Goal: Task Accomplishment & Management: Complete application form

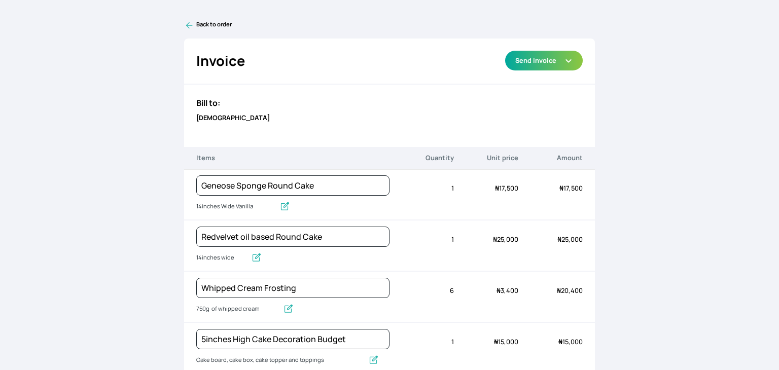
click at [197, 25] on link "Back to order" at bounding box center [389, 25] width 411 height 10
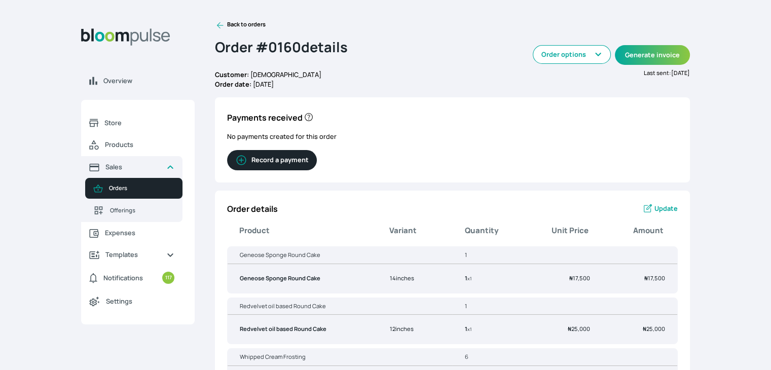
click at [221, 23] on icon at bounding box center [220, 25] width 10 height 10
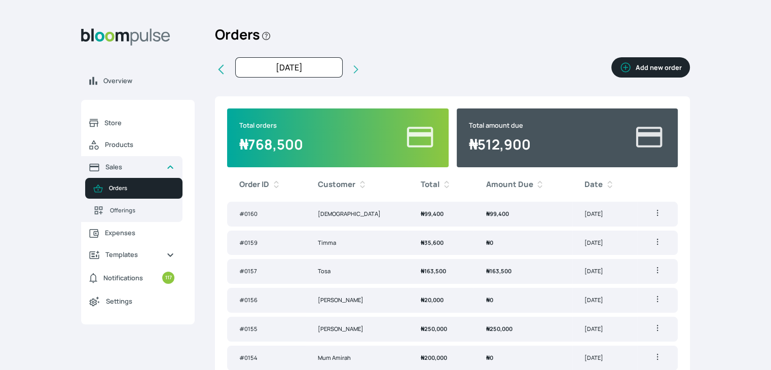
click at [634, 72] on button "Add new order" at bounding box center [651, 67] width 79 height 20
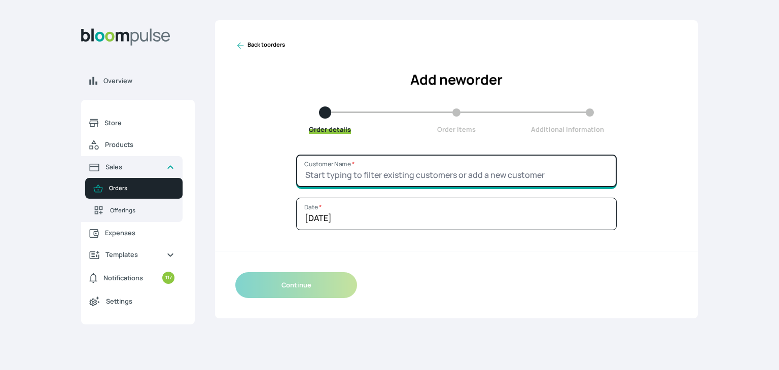
click at [348, 175] on input "Customer Name *" at bounding box center [456, 171] width 321 height 32
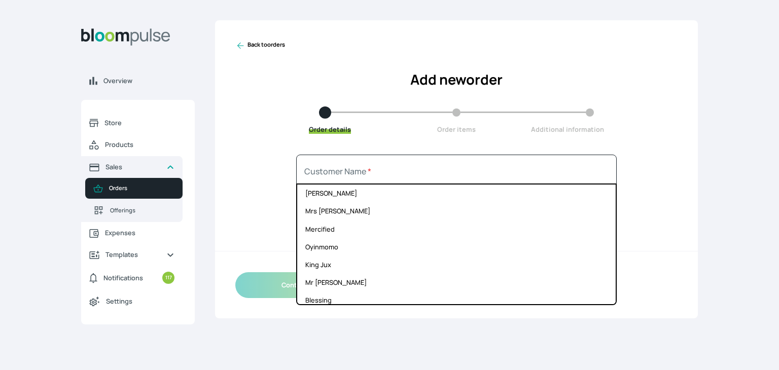
click at [265, 46] on link "Back to orders" at bounding box center [260, 46] width 50 height 10
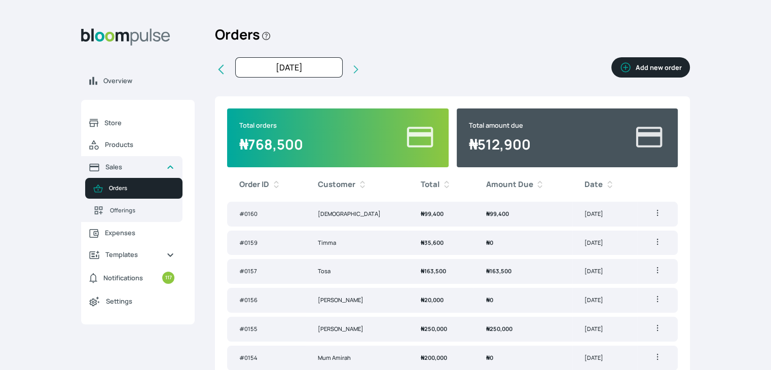
click at [645, 74] on button "Add new order" at bounding box center [651, 67] width 79 height 20
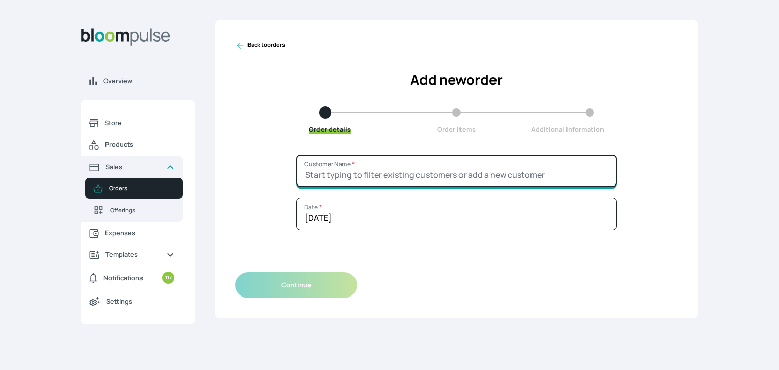
click at [404, 161] on input "Customer Name *" at bounding box center [456, 171] width 321 height 32
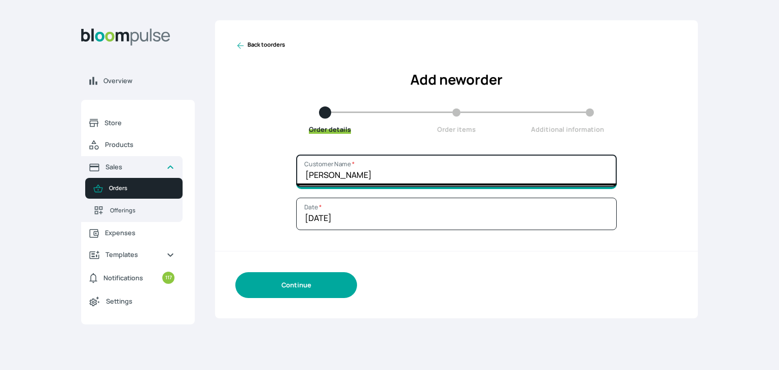
type input "[PERSON_NAME]"
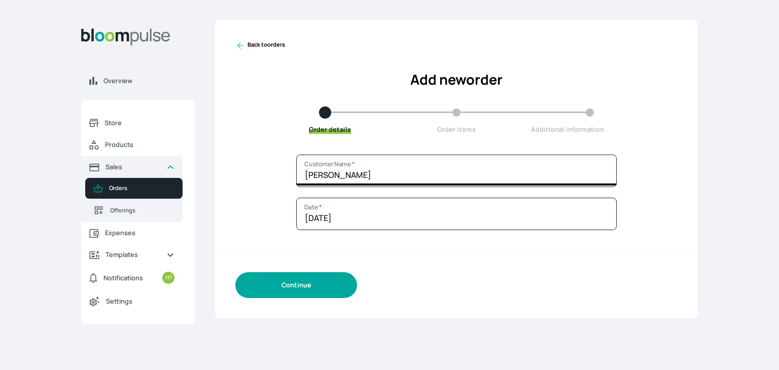
click at [314, 276] on button "Continue" at bounding box center [296, 285] width 122 height 26
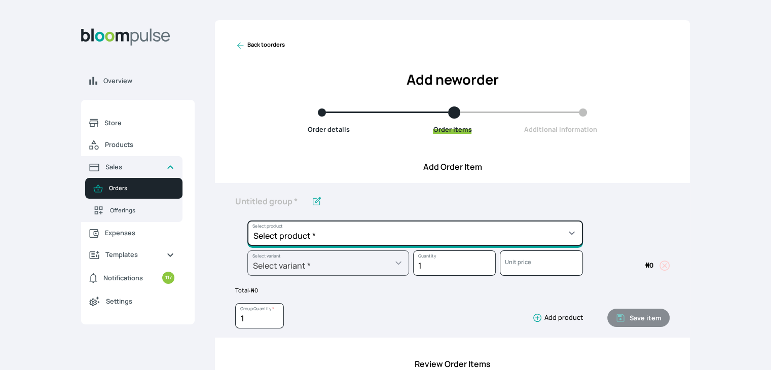
click at [333, 230] on select "Select product * Cake Decoration for 8inches High Chocolate oil based Round Cak…" at bounding box center [415, 233] width 336 height 25
select select "308ec9aa-9c9b-4c8b-9137-5de2303ab237"
click at [247, 221] on select "Select product * Cake Decoration for 8inches High Chocolate oil based Round Cak…" at bounding box center [415, 233] width 336 height 25
type input "Redvelvet oil based Round Cake"
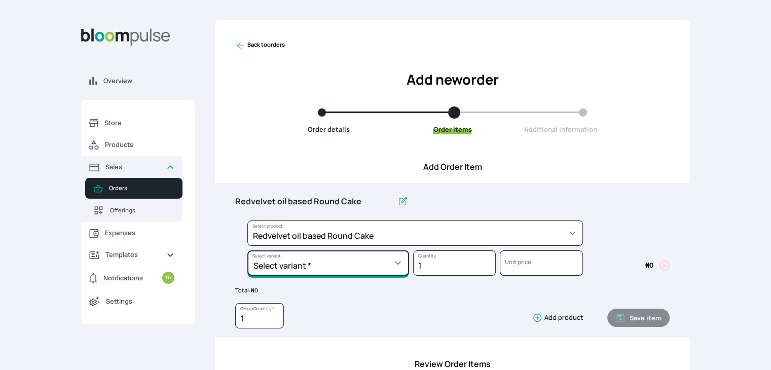
click at [314, 259] on select "Select variant * 10inches 11inches 12inches 6inches 7inches 8inches 9inches" at bounding box center [328, 263] width 162 height 25
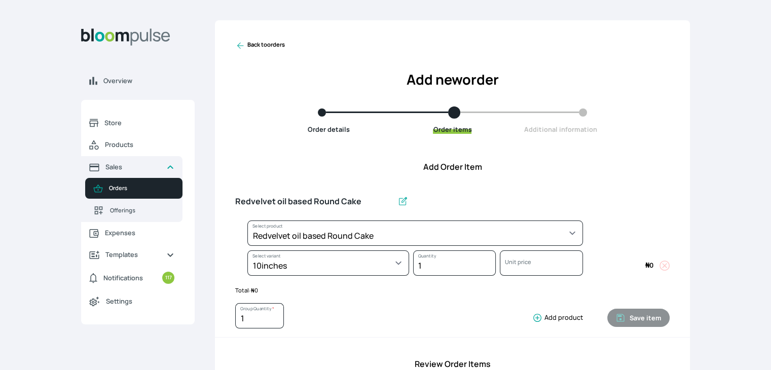
select select "308ec9aa-9c9b-4c8b-9137-5de2303ab237"
select select "bff53f3e-0045-4988-916d-936ffa64d741"
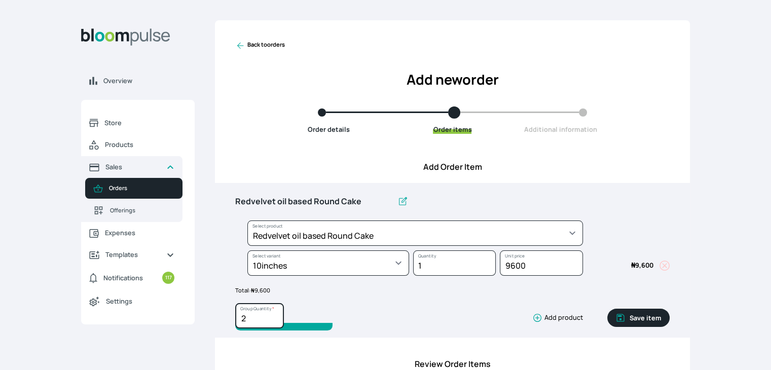
click at [275, 314] on input "2" at bounding box center [259, 315] width 49 height 25
click at [275, 314] on input "3" at bounding box center [259, 315] width 49 height 25
click at [275, 314] on input "4" at bounding box center [259, 315] width 49 height 25
type input "5"
click at [275, 314] on input "5" at bounding box center [259, 315] width 49 height 25
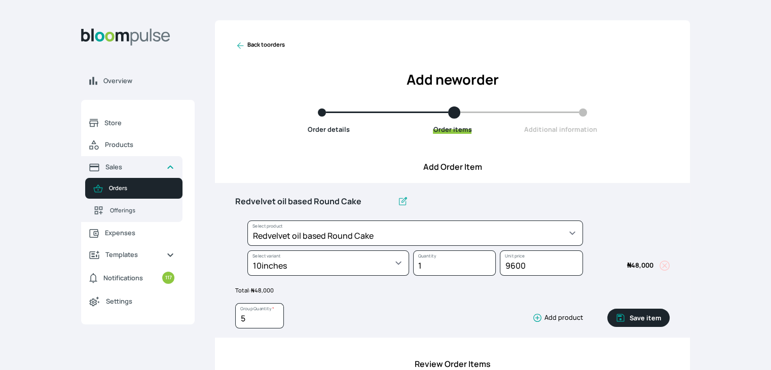
click at [645, 317] on button "Save item" at bounding box center [639, 318] width 62 height 18
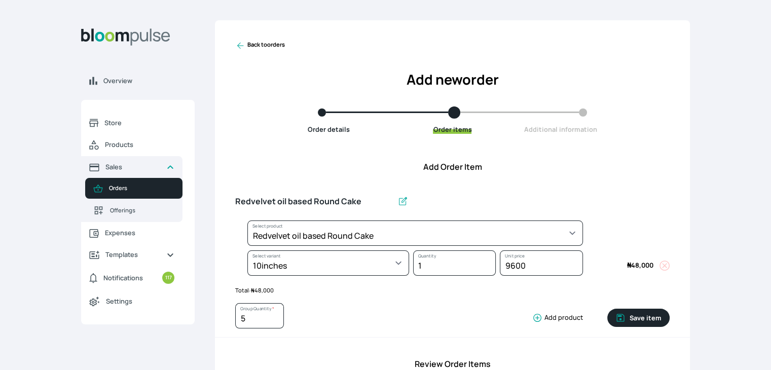
type input "1"
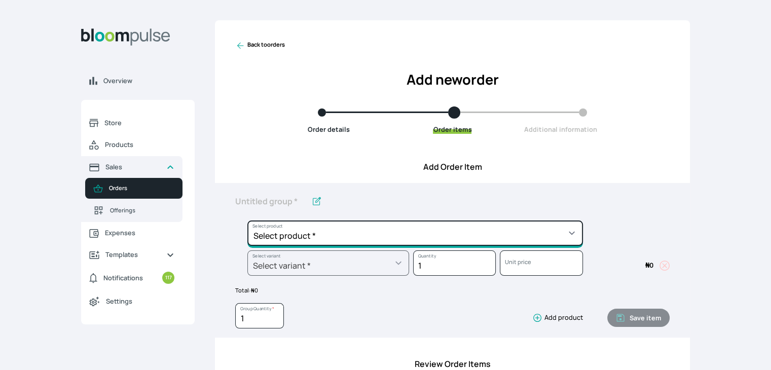
click at [418, 234] on select "Select product * Cake Decoration for 8inches High Chocolate oil based Round Cak…" at bounding box center [415, 233] width 336 height 25
select select "83f82b0c-44eb-4ac8-bd97-27faddcd7e30"
click at [247, 221] on select "Select product * Cake Decoration for 8inches High Chocolate oil based Round Cak…" at bounding box center [415, 233] width 336 height 25
type input "Whipped Cream Frosting"
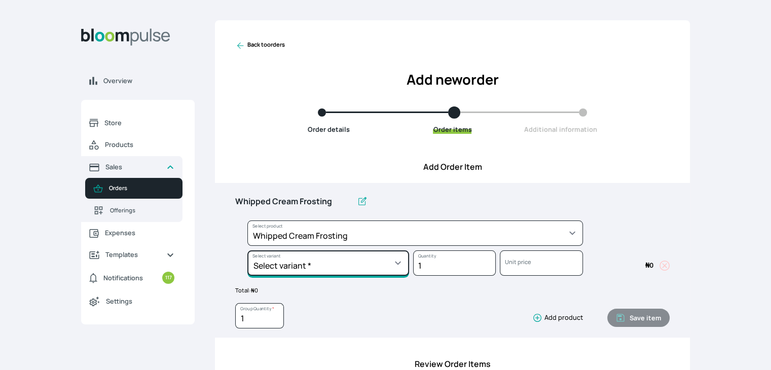
click at [337, 259] on select "Select variant * 1 cup 2 cups 3 cups 4 cups" at bounding box center [328, 263] width 162 height 25
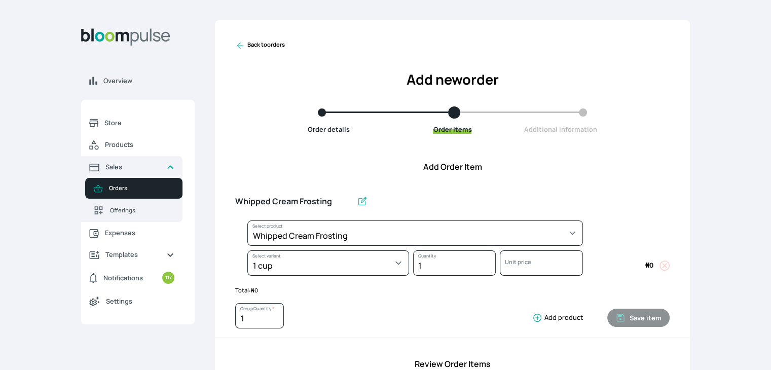
select select "83f82b0c-44eb-4ac8-bd97-27faddcd7e30"
select select "274bdbb1-b40b-44f1-8806-7773b9740937"
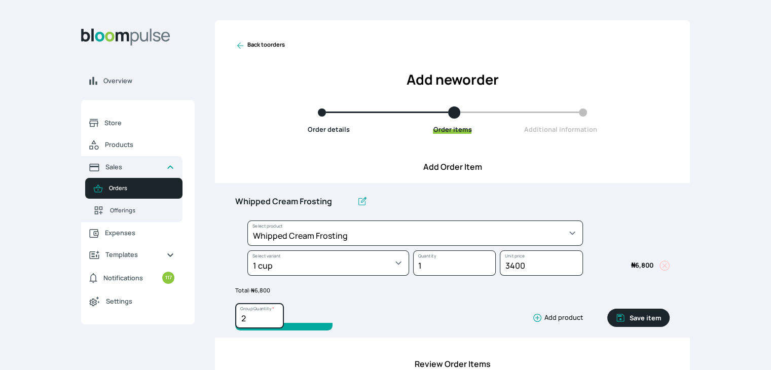
click at [277, 315] on input "2" at bounding box center [259, 315] width 49 height 25
click at [277, 315] on input "3" at bounding box center [259, 315] width 49 height 25
click at [277, 315] on input "4" at bounding box center [259, 315] width 49 height 25
type input "5"
click at [277, 315] on input "5" at bounding box center [259, 315] width 49 height 25
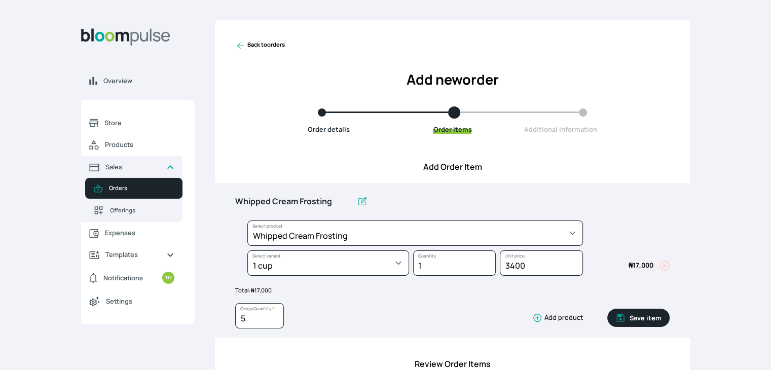
click at [646, 315] on button "Save item" at bounding box center [639, 318] width 62 height 18
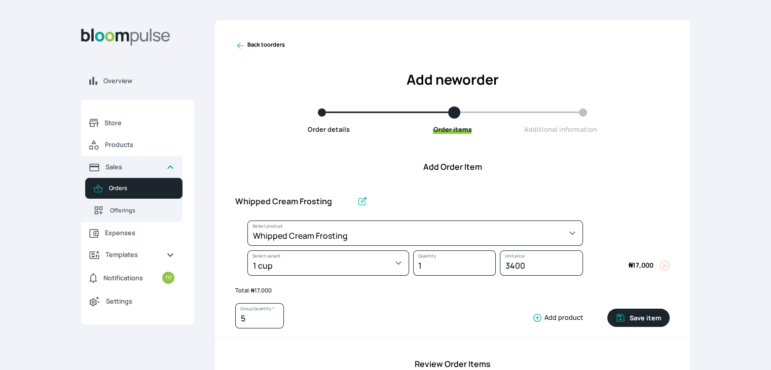
type input "1"
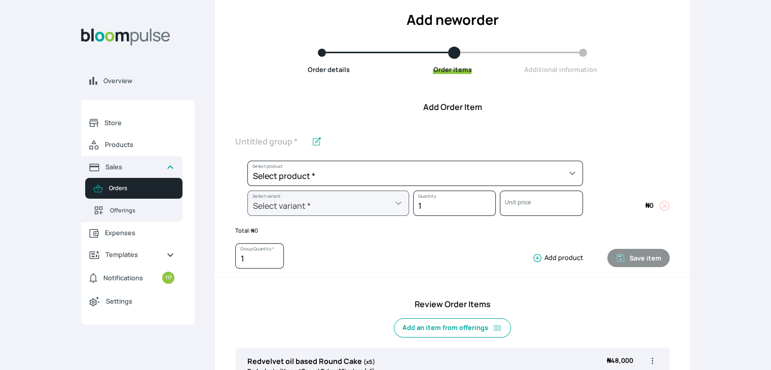
scroll to position [58, 0]
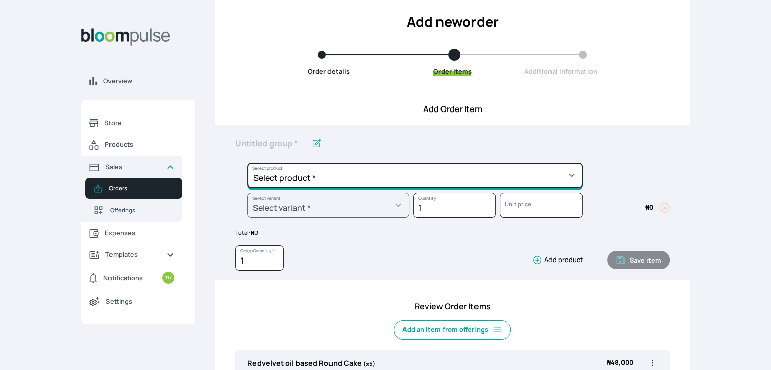
click at [487, 178] on select "Select product * Cake Decoration for 8inches High Chocolate oil based Round Cak…" at bounding box center [415, 175] width 336 height 25
select select "023b730d-bc46-477e-b7f7-d3522e7f455b"
click at [247, 163] on select "Select product * Cake Decoration for 8inches High Chocolate oil based Round Cak…" at bounding box center [415, 175] width 336 height 25
type input "Cake Decoration for 8inches High"
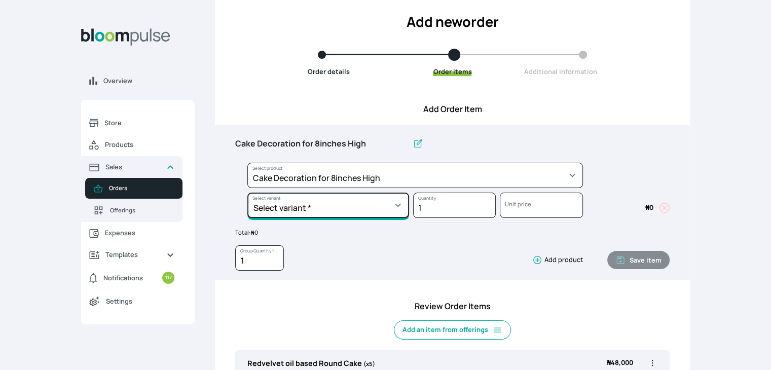
click at [348, 199] on select "Select variant * Basic Complex Regular" at bounding box center [328, 205] width 162 height 25
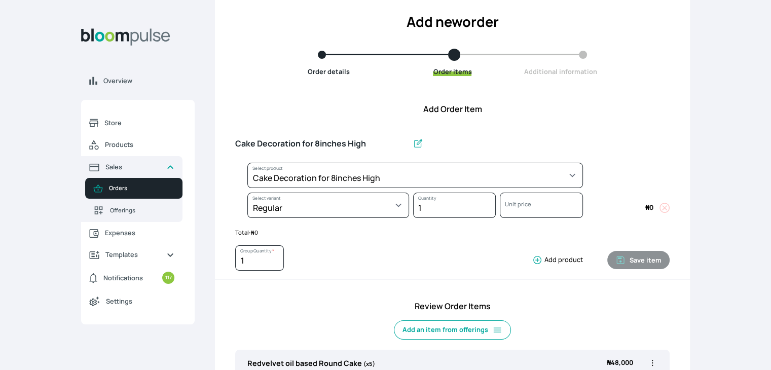
select select "023b730d-bc46-477e-b7f7-d3522e7f455b"
select select "13dbb06e-f851-45db-a0d6-3609ea7c0f11"
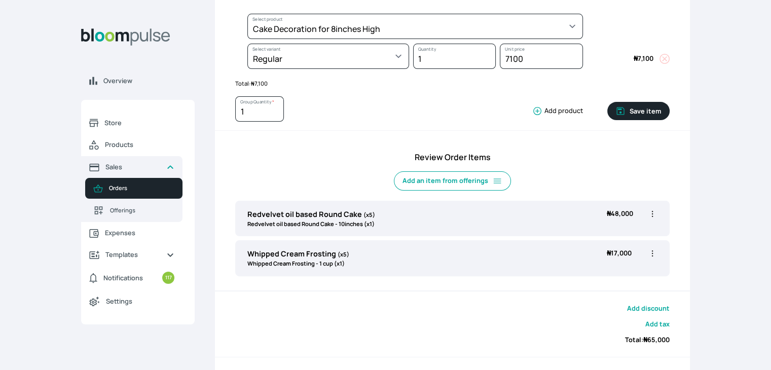
scroll to position [209, 0]
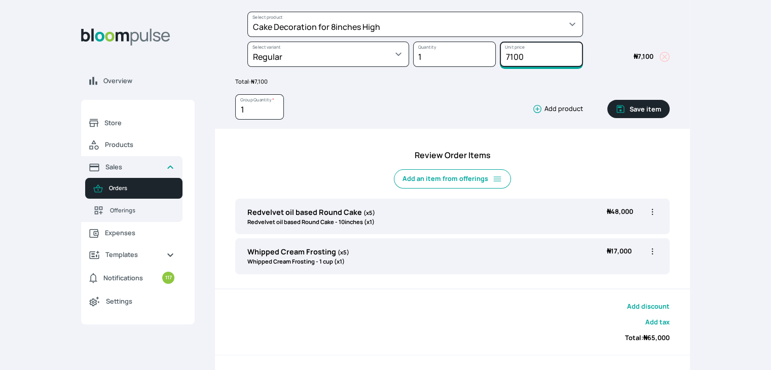
drag, startPoint x: 534, startPoint y: 59, endPoint x: 482, endPoint y: 58, distance: 51.2
click at [482, 58] on div "Select product * Cake Decoration for 8inches High Chocolate oil based Round Cak…" at bounding box center [452, 42] width 435 height 60
type input "20000"
click at [632, 112] on button "Save item" at bounding box center [639, 109] width 62 height 18
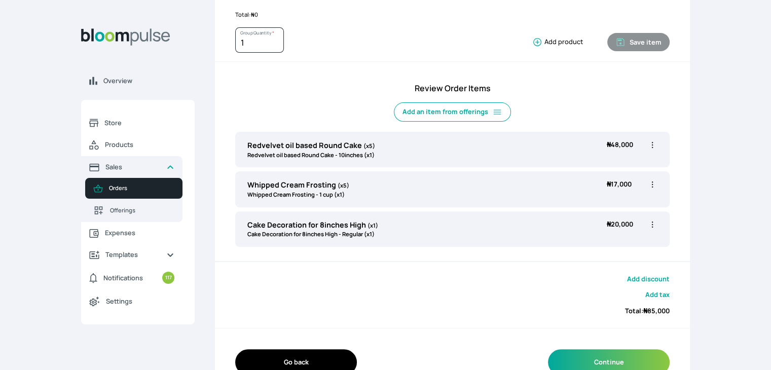
scroll to position [274, 0]
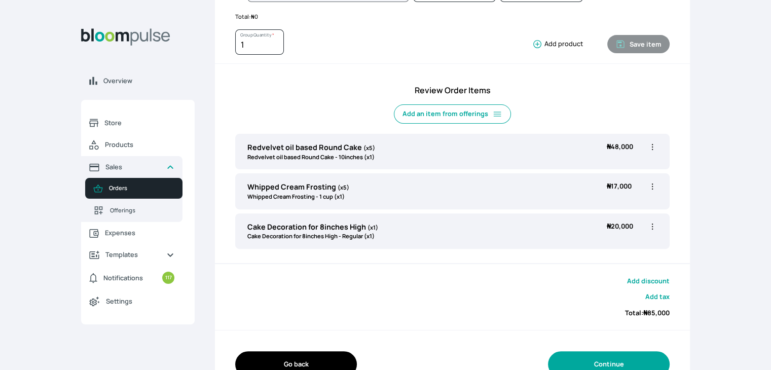
click at [608, 364] on button "Continue" at bounding box center [609, 364] width 122 height 26
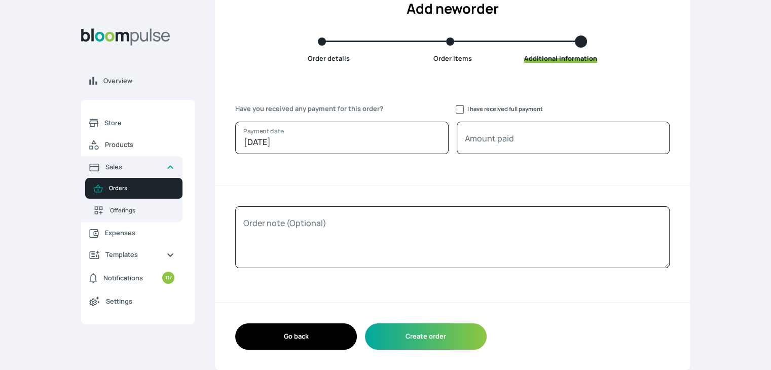
scroll to position [70, 0]
click at [471, 111] on label "I have received full payment" at bounding box center [506, 109] width 76 height 8
click at [464, 111] on input "I have received full payment" at bounding box center [460, 110] width 8 height 8
checkbox input "true"
type input "85000"
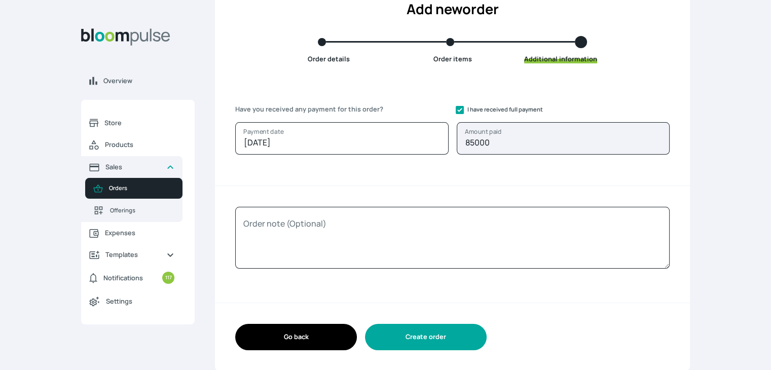
click at [452, 328] on button "Create order" at bounding box center [426, 337] width 122 height 26
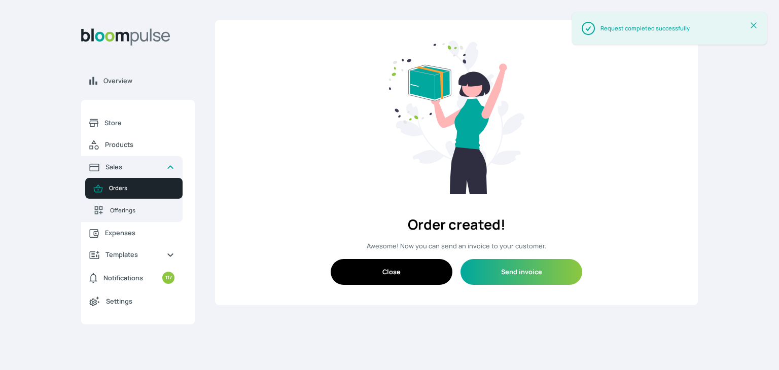
click at [428, 271] on button "Close" at bounding box center [392, 272] width 122 height 26
